Goal: Information Seeking & Learning: Learn about a topic

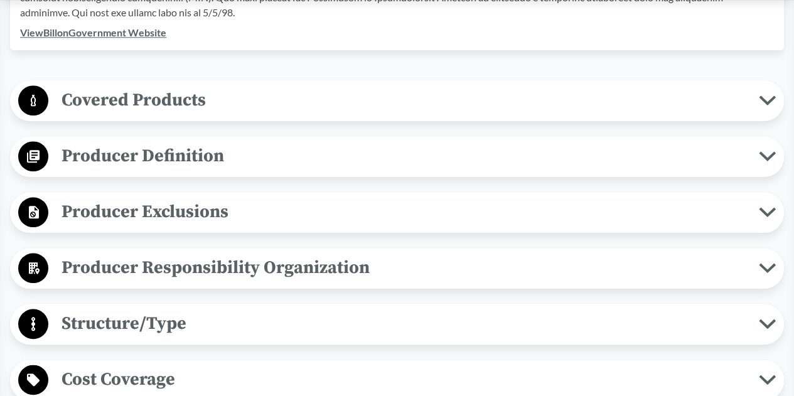
scroll to position [565, 0]
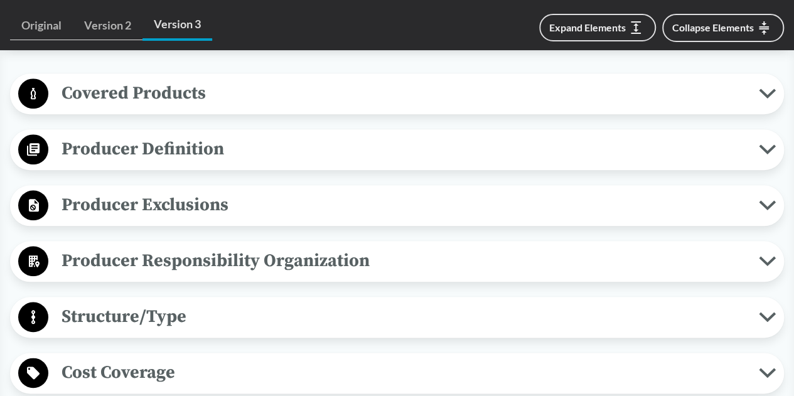
click at [480, 146] on span "Producer Definition" at bounding box center [403, 149] width 711 height 28
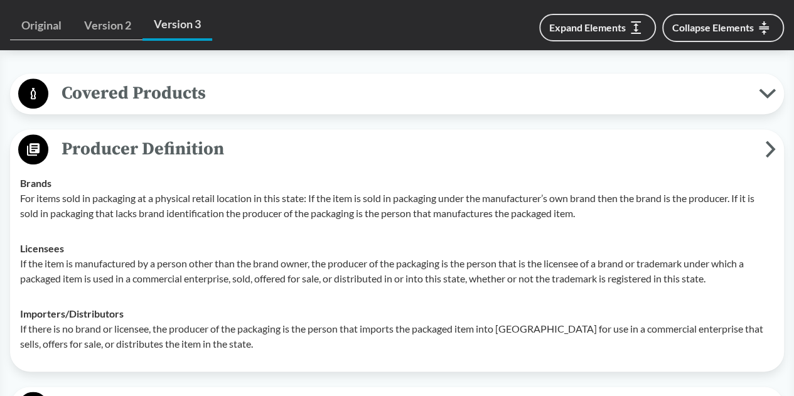
click at [480, 146] on span "Producer Definition" at bounding box center [406, 149] width 717 height 28
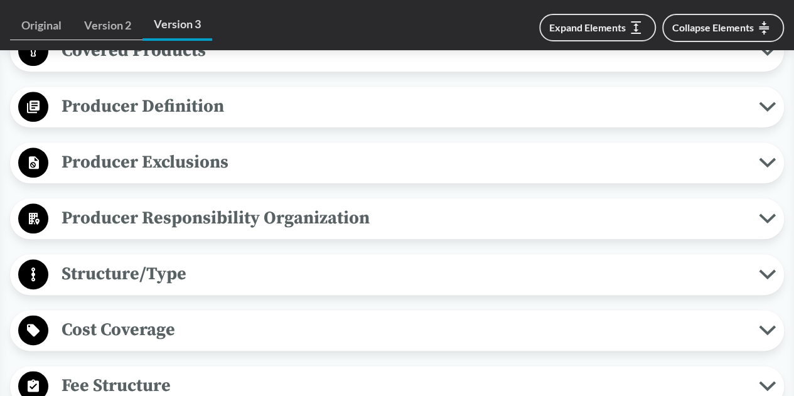
scroll to position [628, 0]
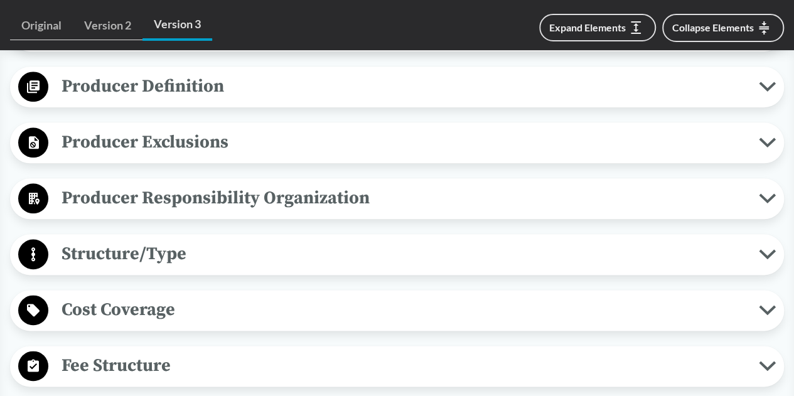
click at [457, 158] on div "Producer Exclusions Small Businesses A small business qualifies for exclusion i…" at bounding box center [397, 142] width 774 height 41
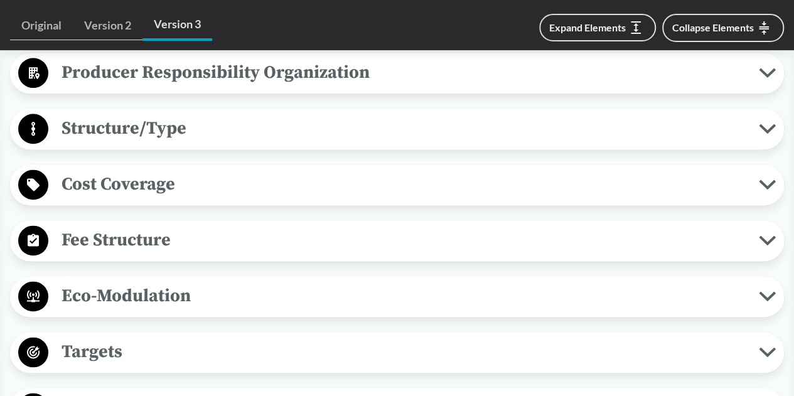
scroll to position [565, 0]
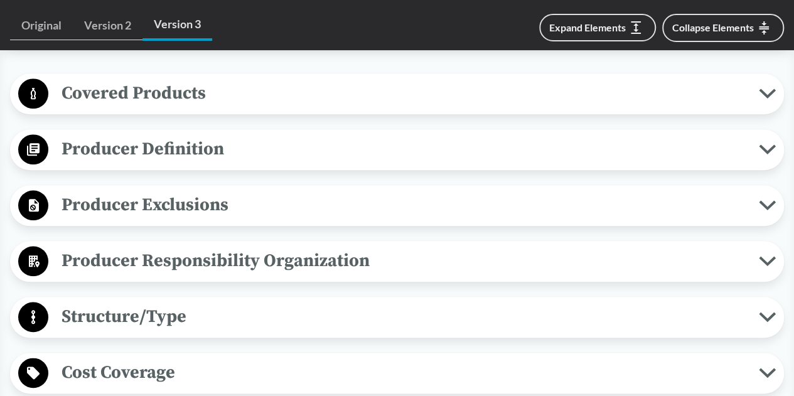
click at [415, 144] on span "Producer Definition" at bounding box center [403, 149] width 711 height 28
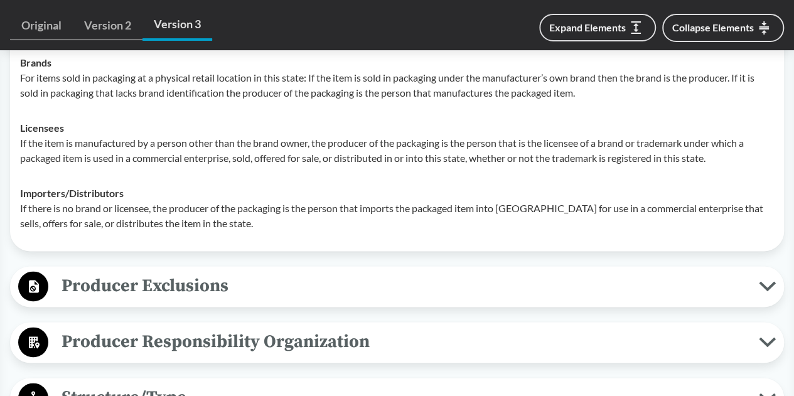
scroll to position [753, 0]
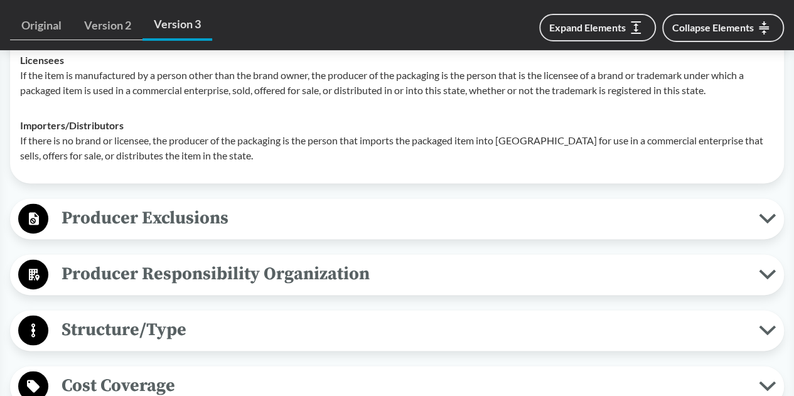
click at [370, 218] on span "Producer Exclusions" at bounding box center [403, 218] width 711 height 28
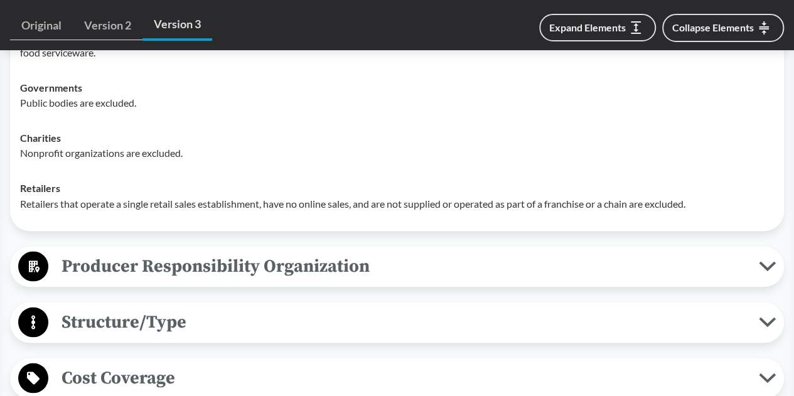
scroll to position [1004, 0]
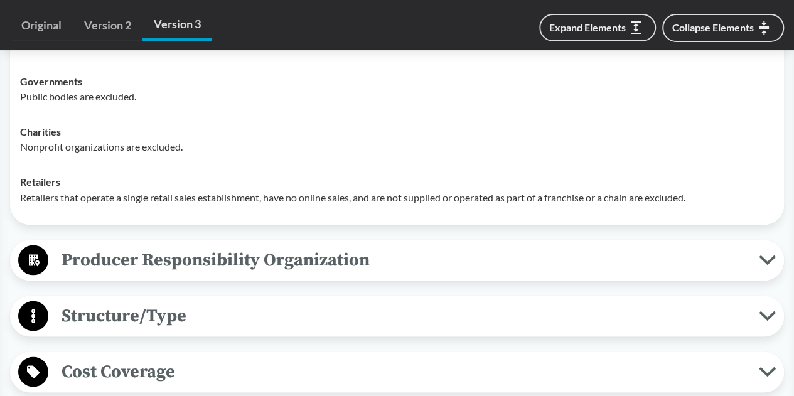
click at [342, 249] on span "Producer Responsibility Organization" at bounding box center [403, 259] width 711 height 28
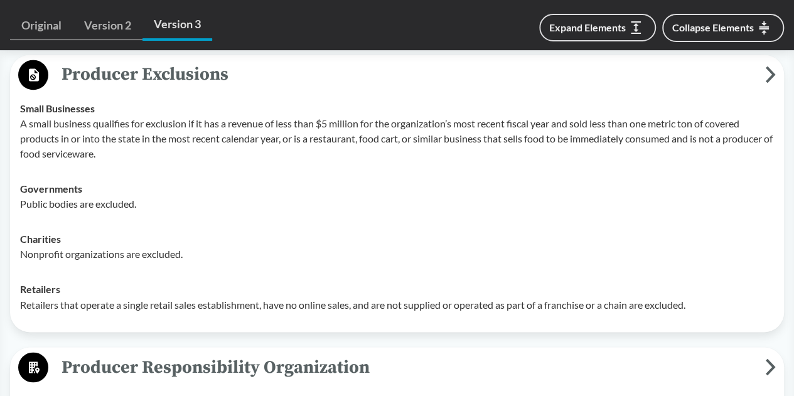
scroll to position [753, 0]
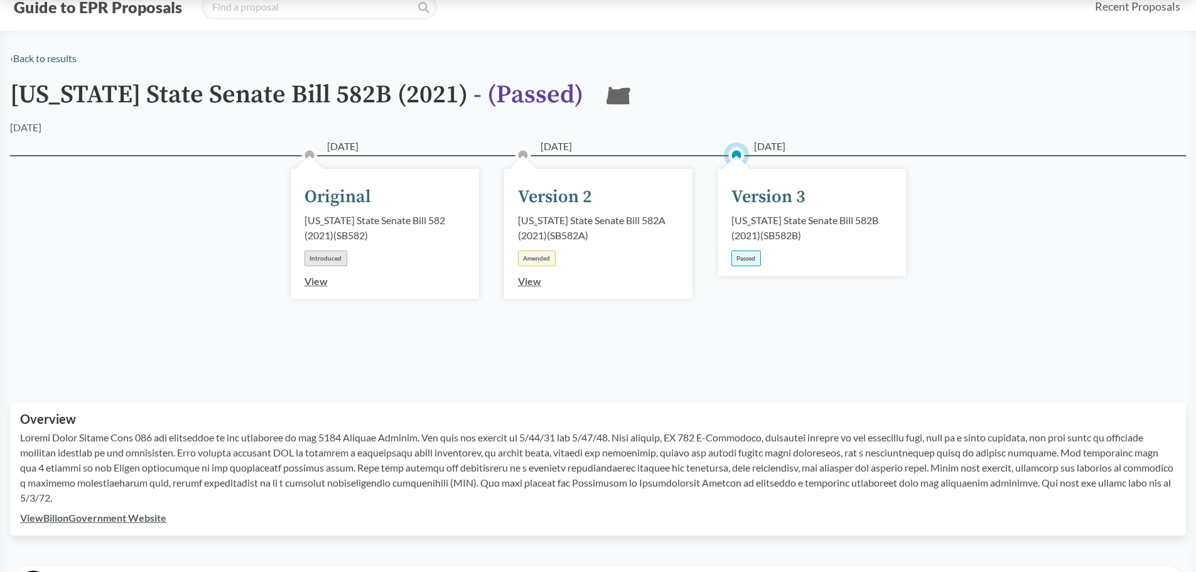
scroll to position [63, 0]
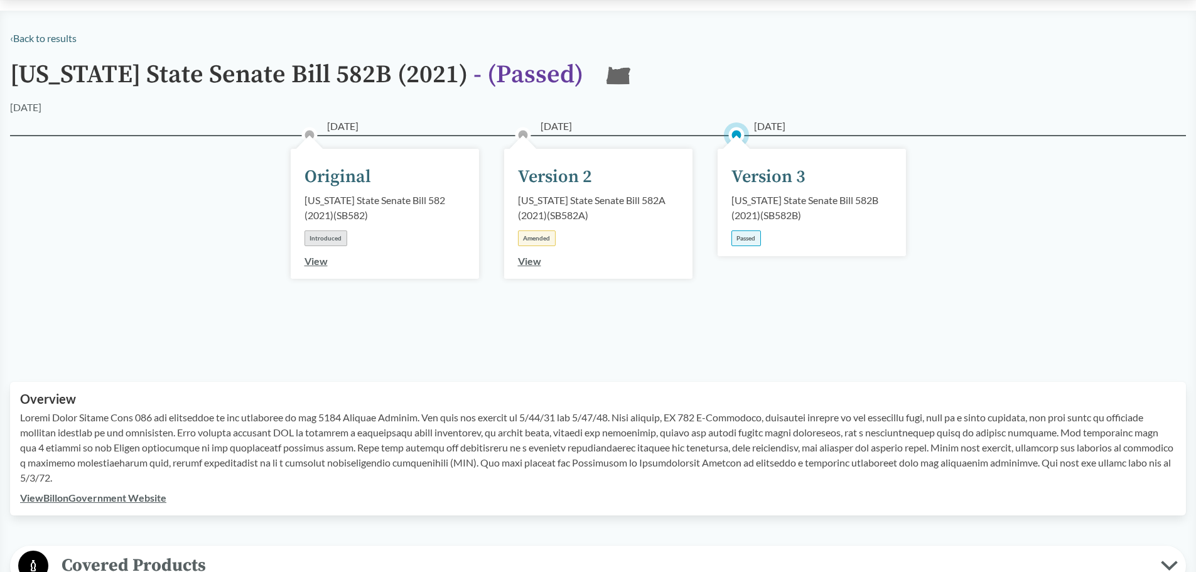
click at [535, 264] on link "View" at bounding box center [529, 261] width 23 height 12
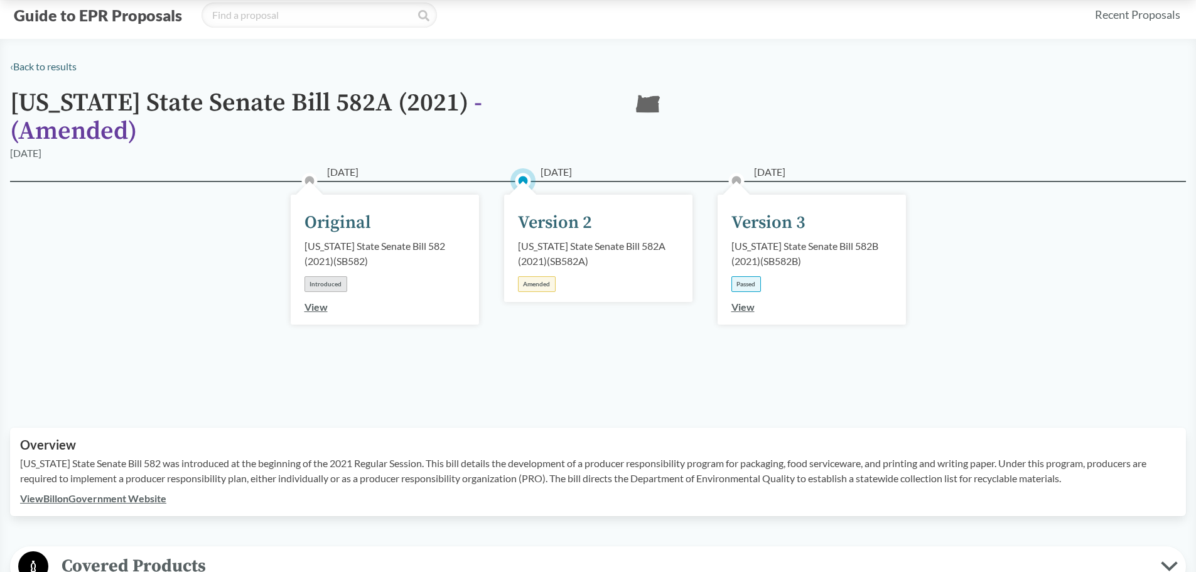
scroll to position [63, 0]
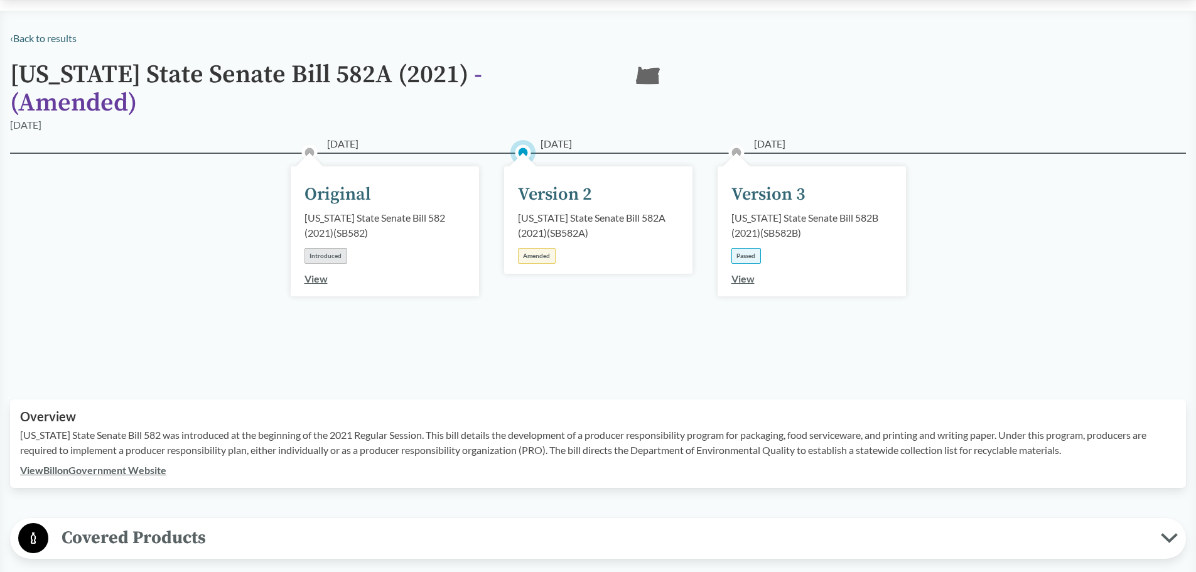
click at [736, 272] on link "View" at bounding box center [742, 278] width 23 height 12
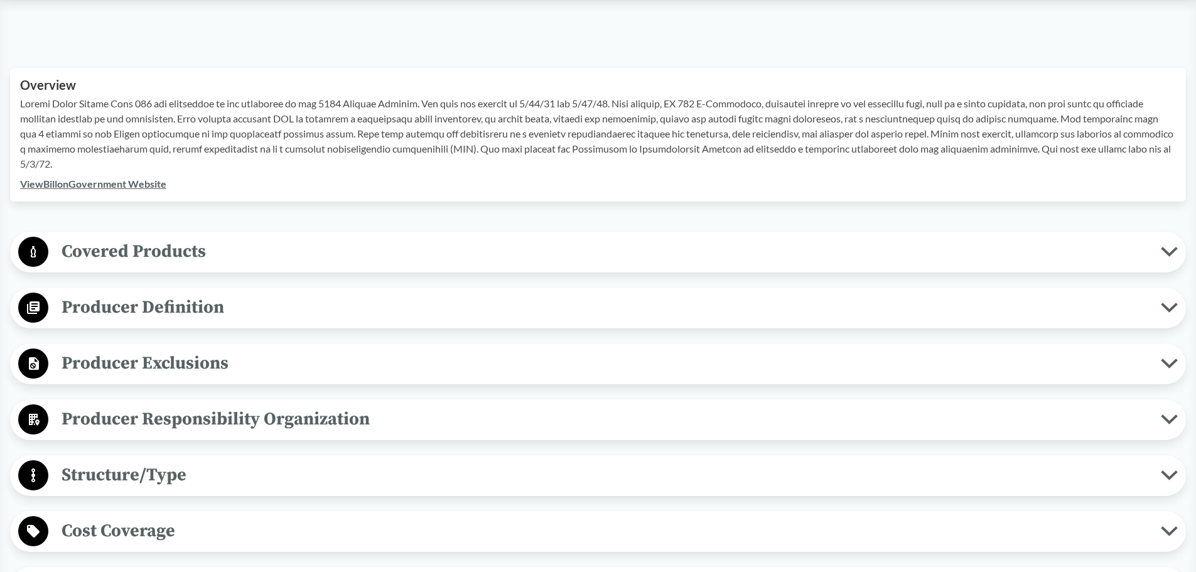
scroll to position [439, 0]
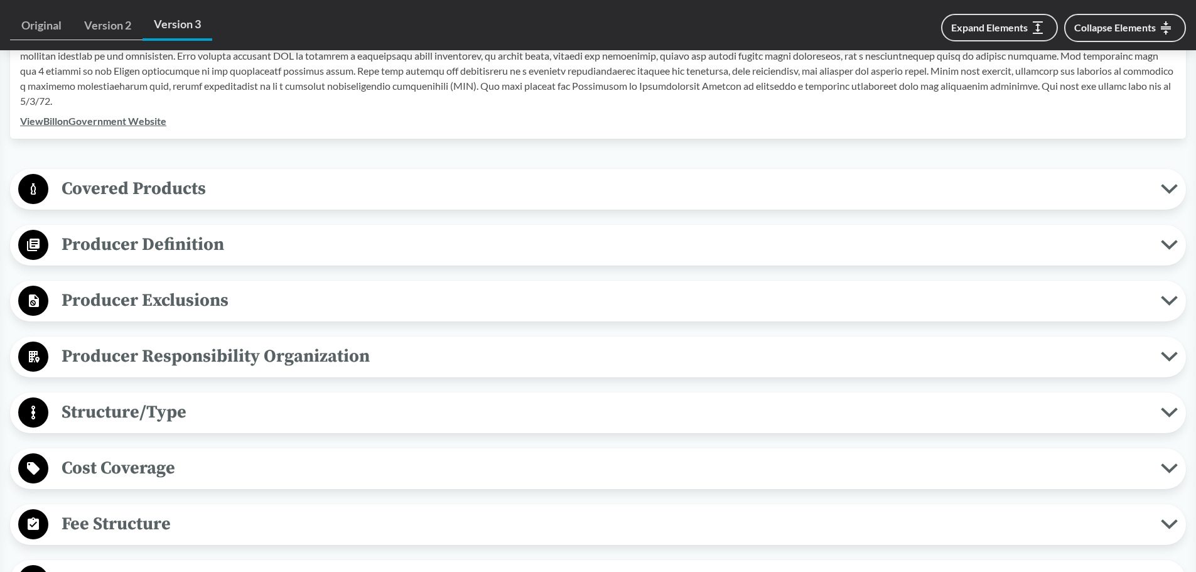
click at [151, 125] on link "View Bill on Government Website" at bounding box center [93, 121] width 146 height 12
